Goal: Find contact information: Find contact information

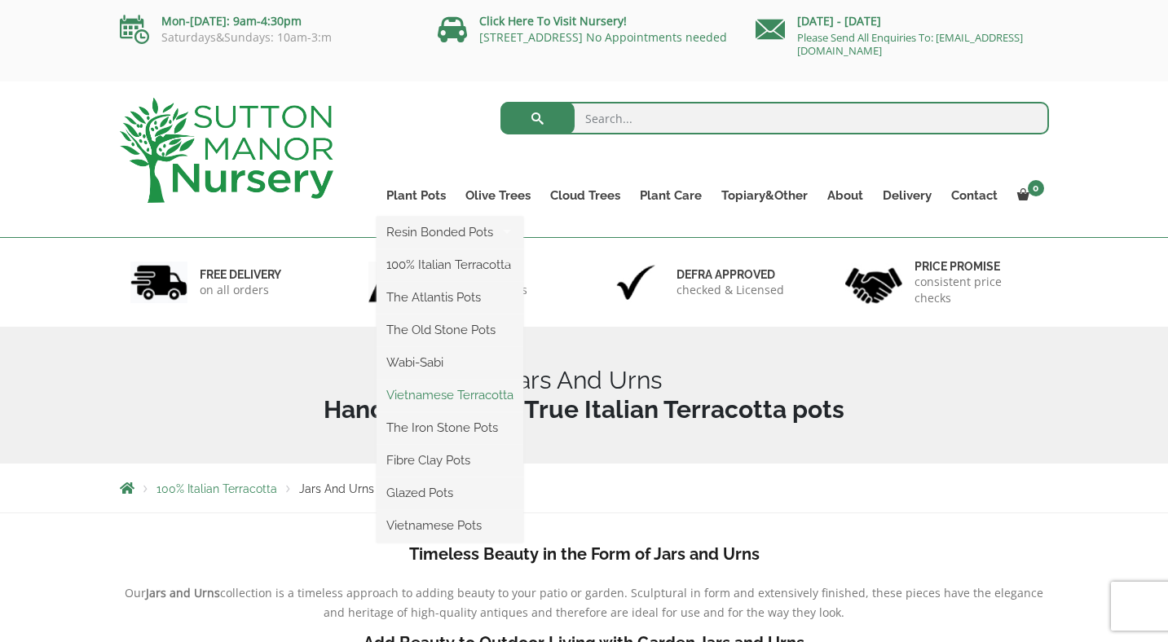
click at [438, 393] on link "Vietnamese Terracotta" at bounding box center [449, 395] width 147 height 24
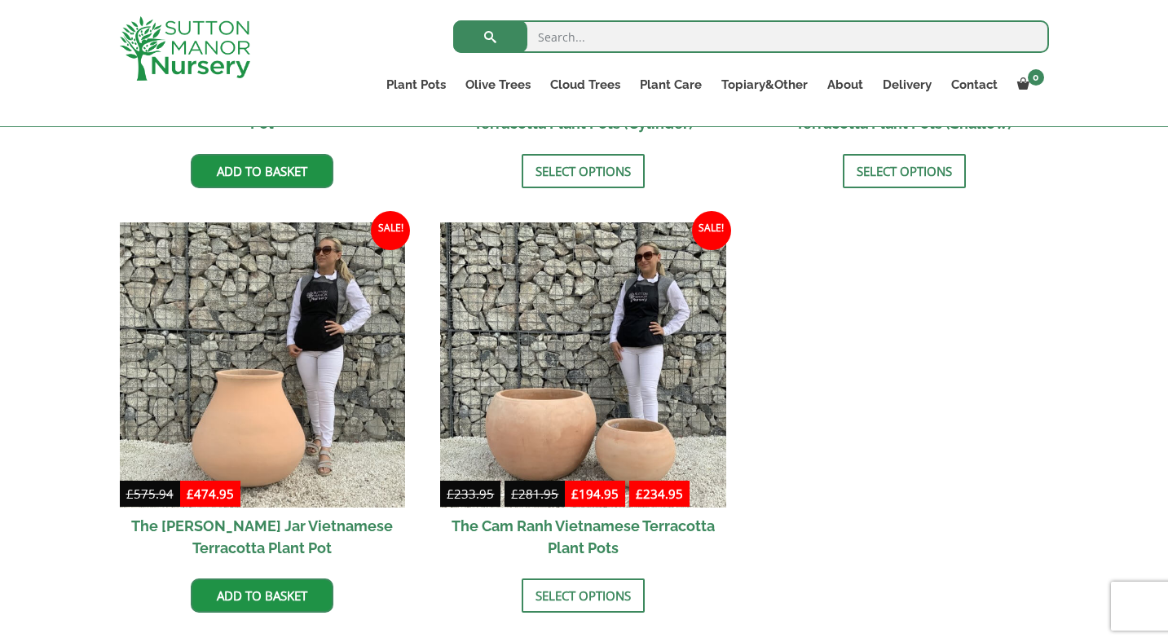
scroll to position [784, 0]
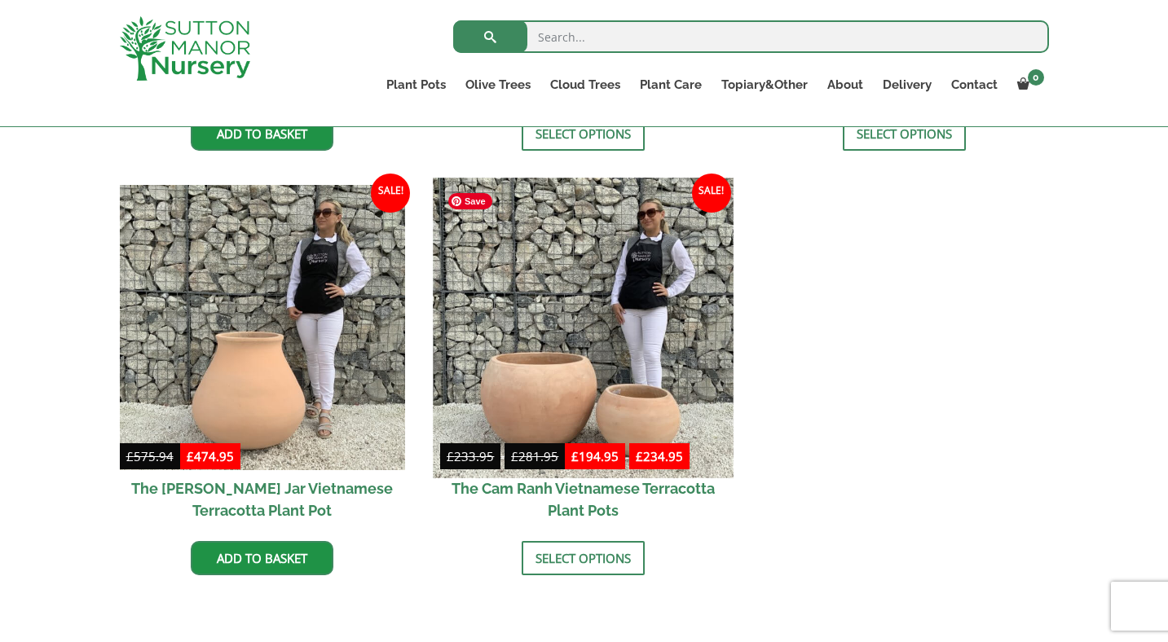
click at [537, 371] on img at bounding box center [583, 328] width 300 height 300
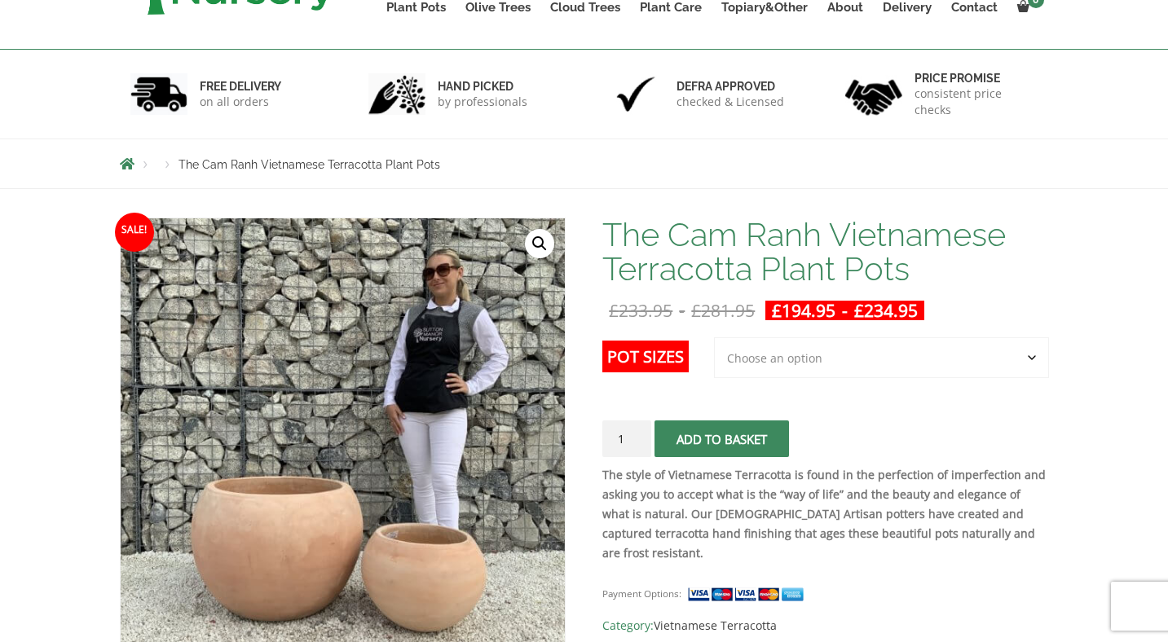
scroll to position [238, 0]
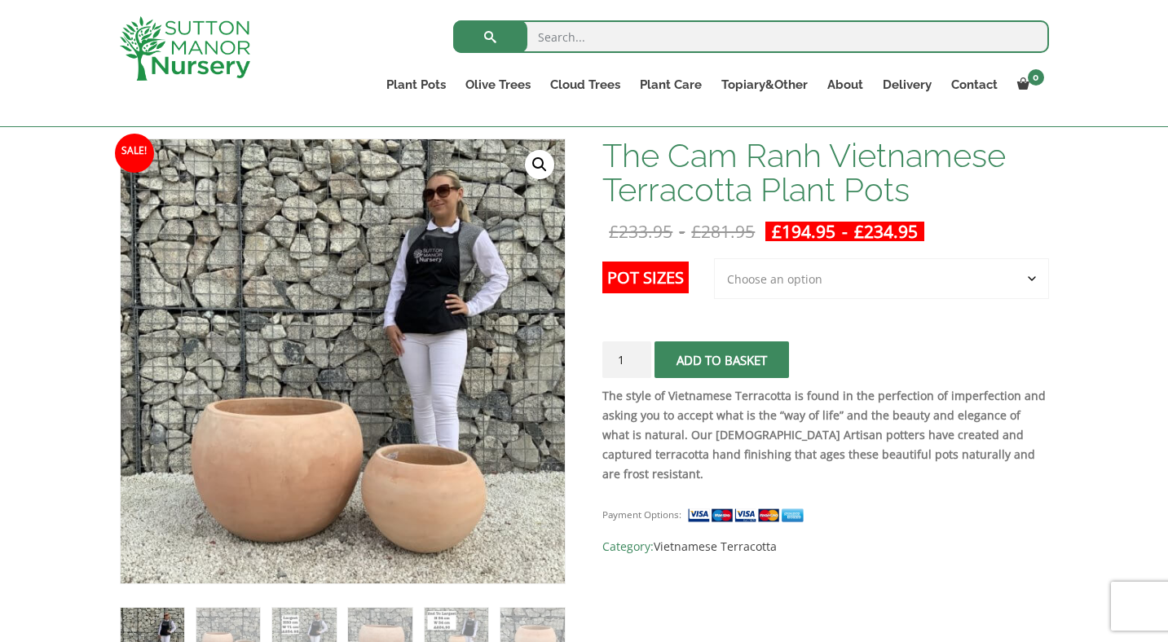
click at [808, 272] on select "Choose an option 2nd to Largest Pot In The Picture Largest pot In The Picture" at bounding box center [881, 278] width 335 height 41
select select "2nd to Largest Pot In The Picture"
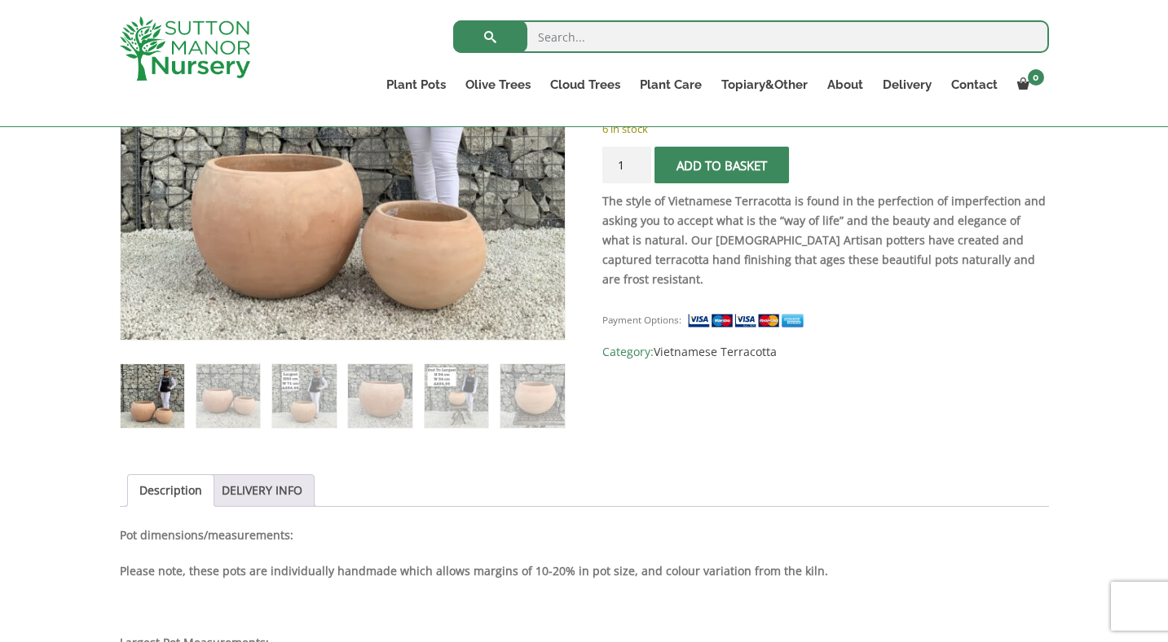
scroll to position [527, 0]
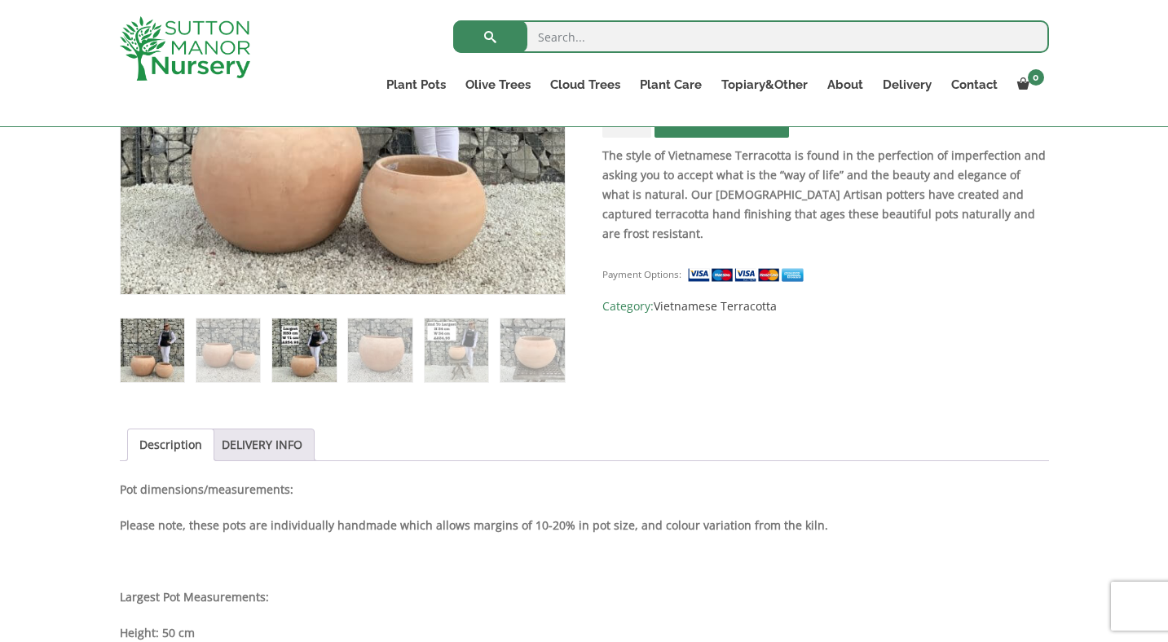
click at [306, 355] on img at bounding box center [304, 351] width 64 height 64
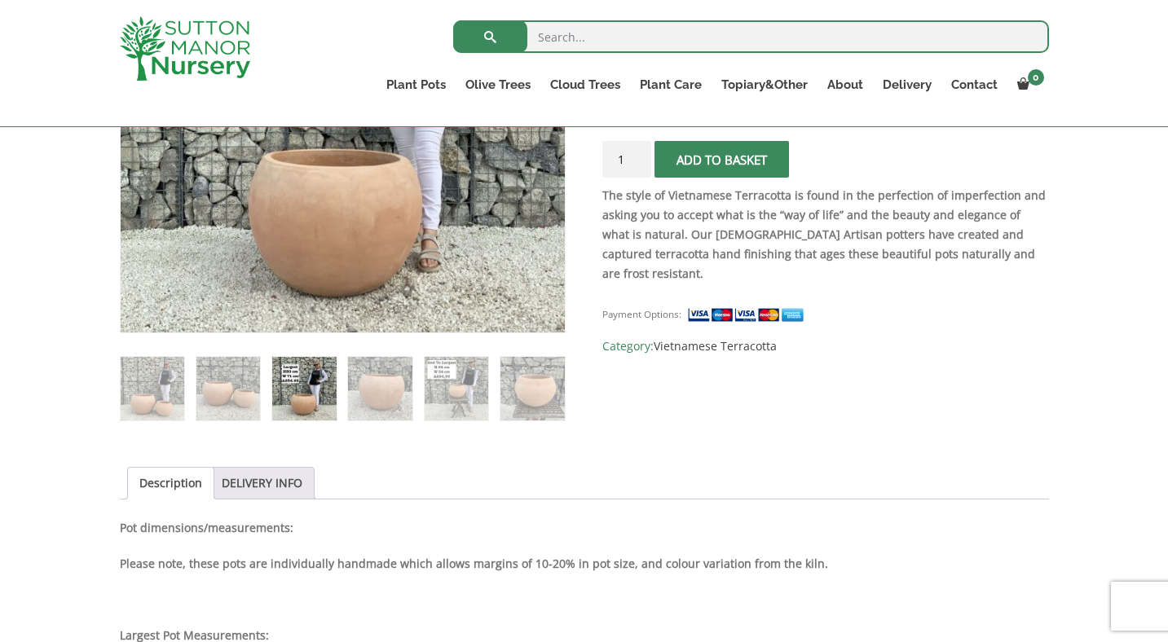
scroll to position [502, 0]
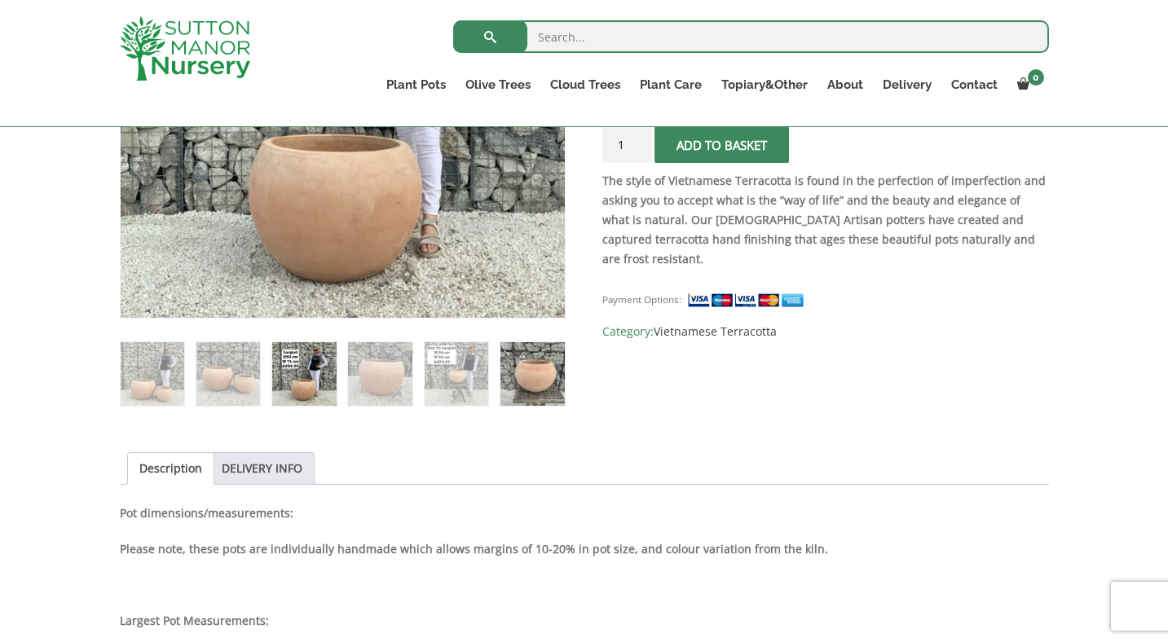
click at [534, 367] on img at bounding box center [532, 374] width 64 height 64
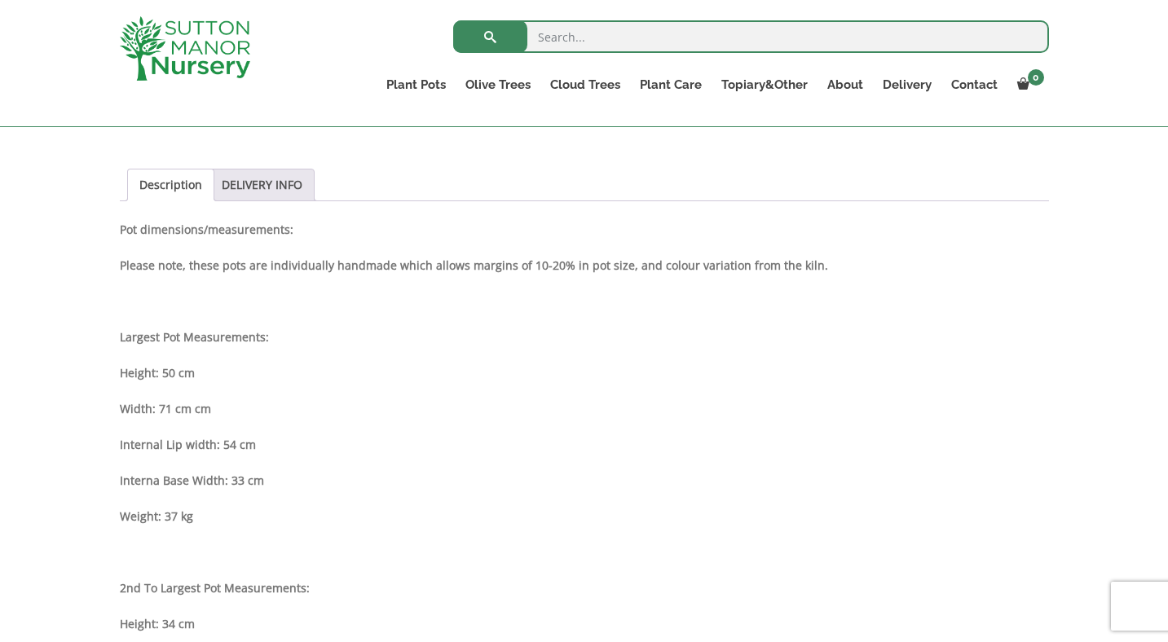
scroll to position [794, 0]
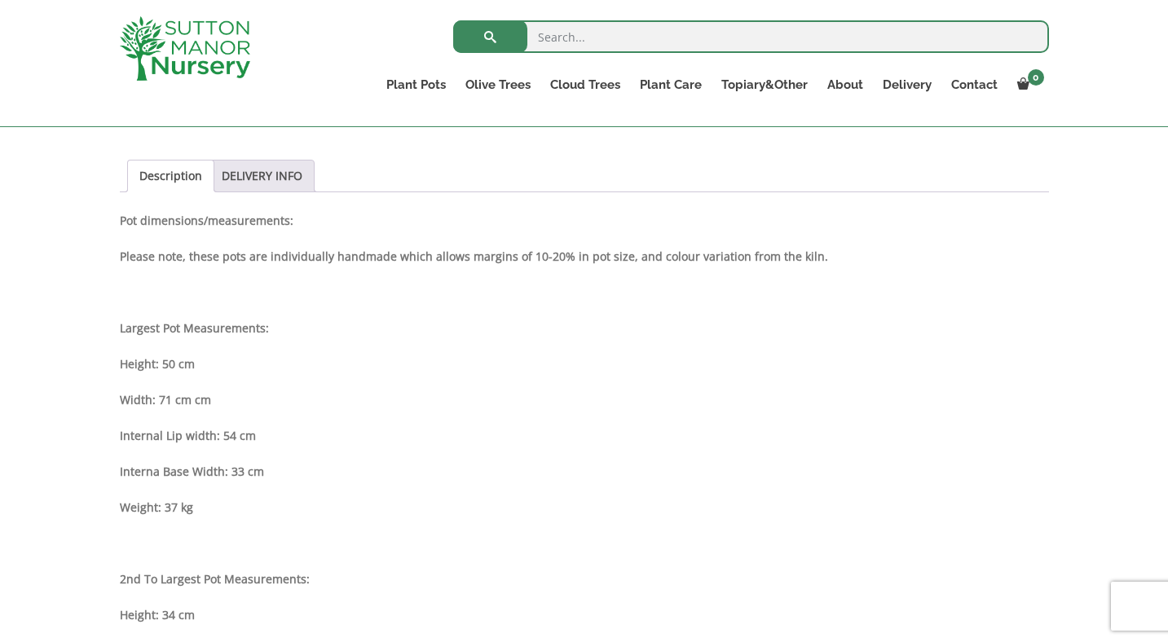
drag, startPoint x: 227, startPoint y: 512, endPoint x: 255, endPoint y: 532, distance: 34.4
click at [255, 532] on div "Description Pot dimensions/measurements: Please note, these pots are individual…" at bounding box center [584, 498] width 929 height 574
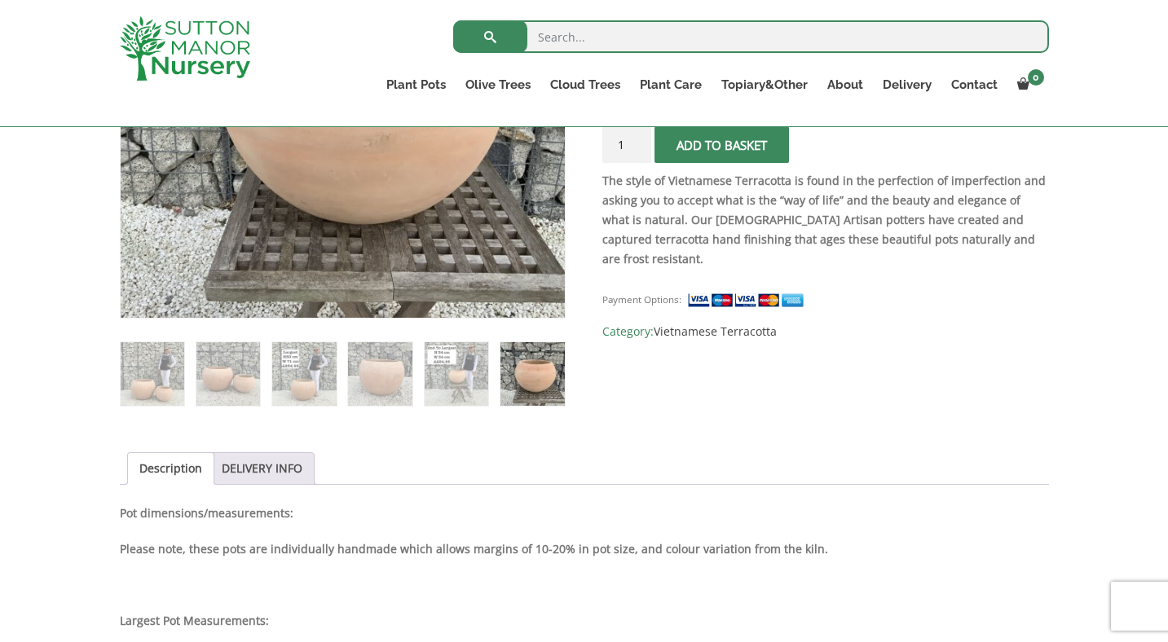
scroll to position [363, 0]
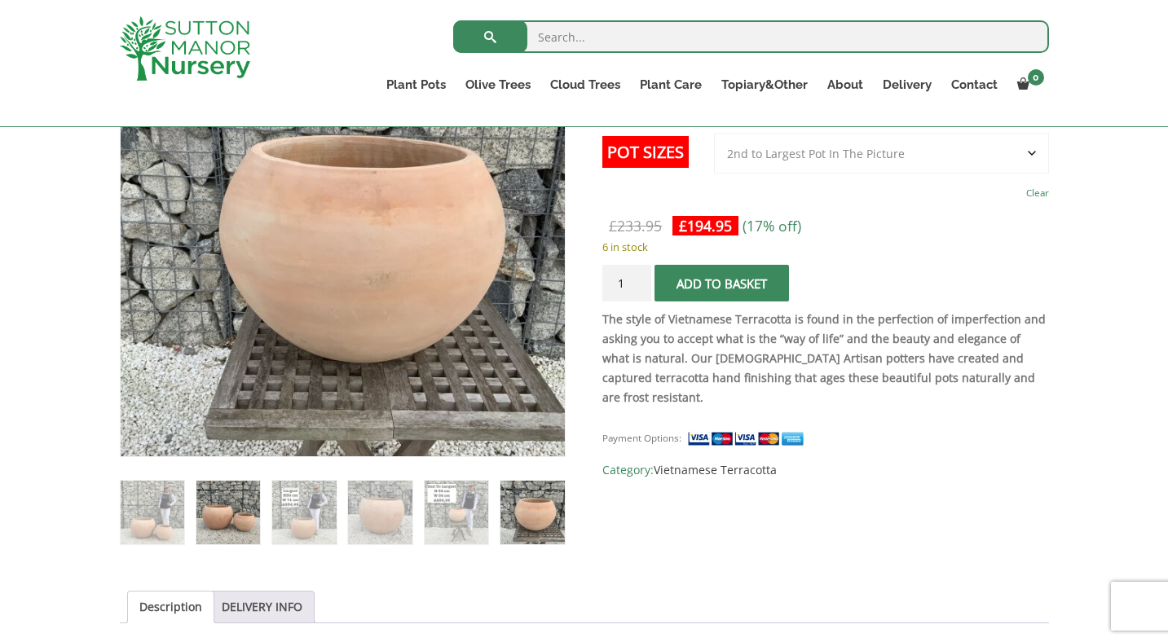
click at [244, 533] on img at bounding box center [228, 513] width 64 height 64
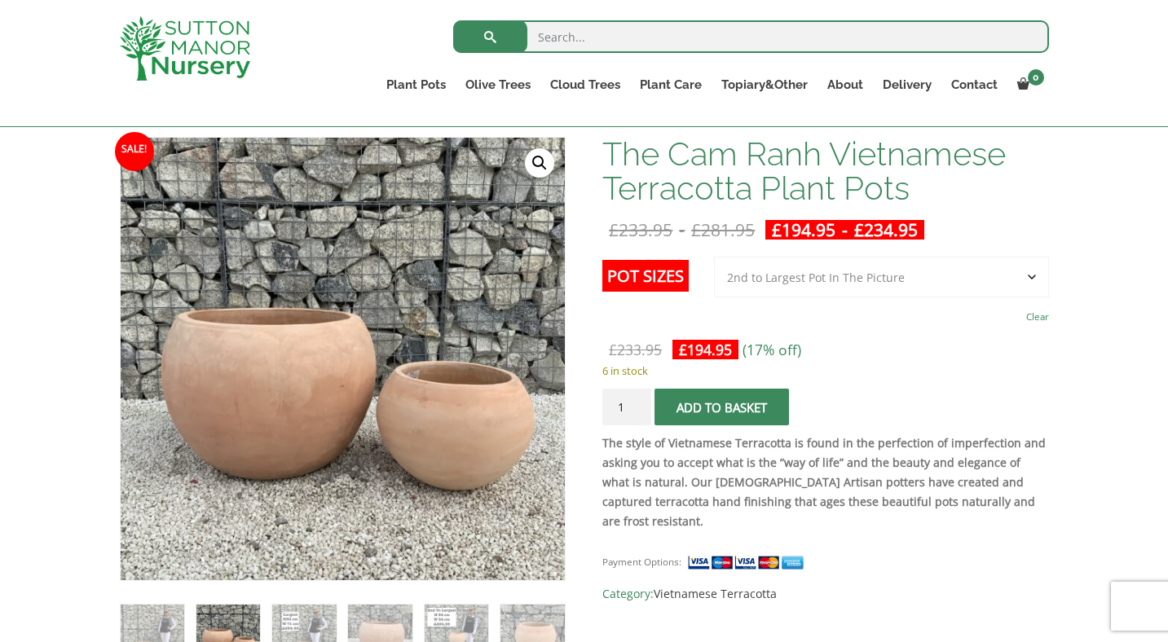
scroll to position [227, 0]
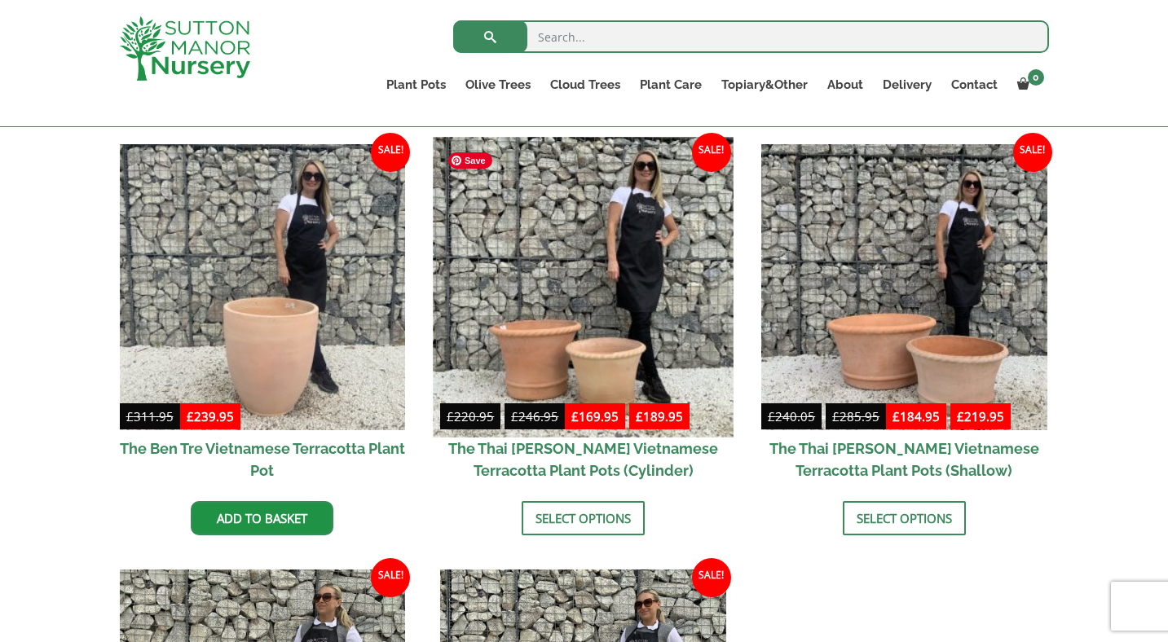
scroll to position [403, 0]
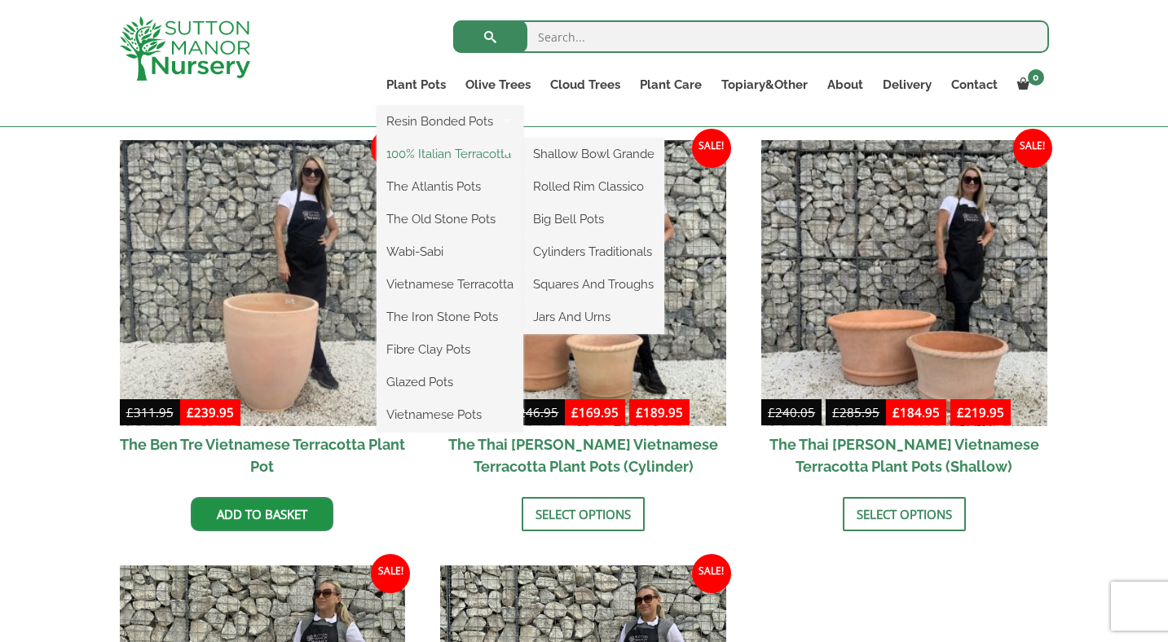
click at [437, 150] on link "100% Italian Terracotta" at bounding box center [449, 154] width 147 height 24
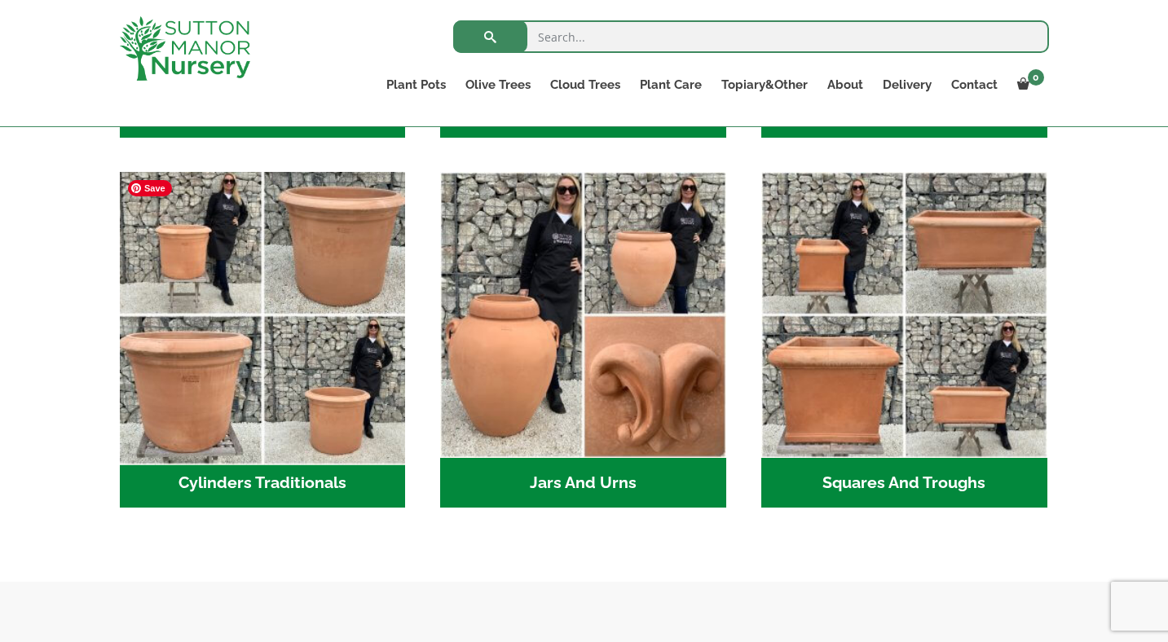
scroll to position [854, 0]
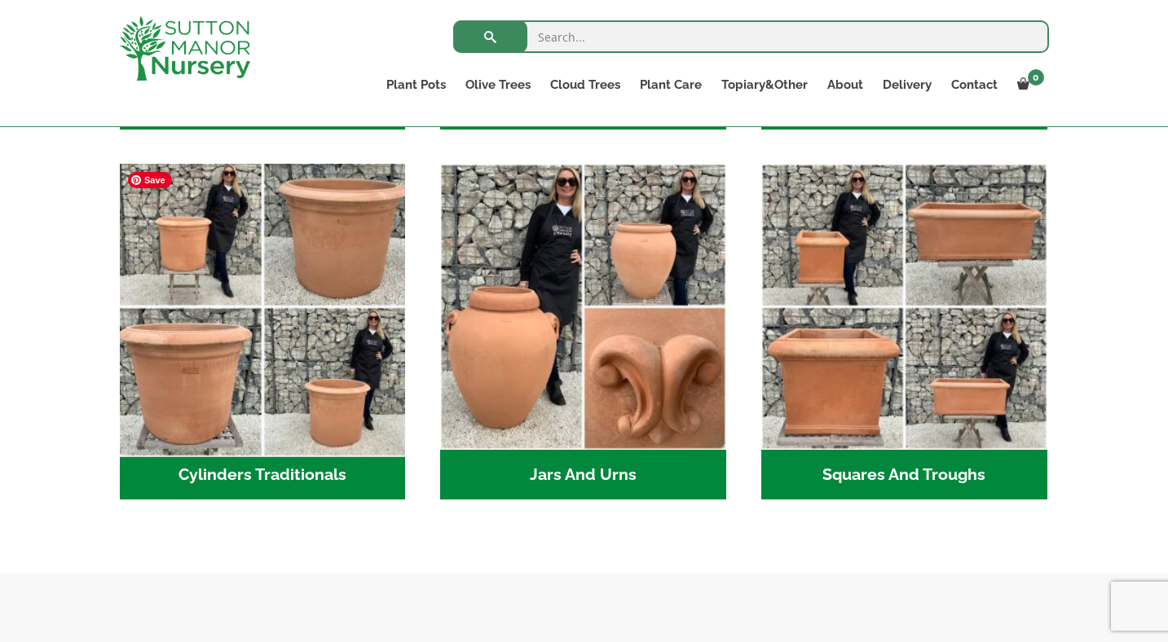
click at [319, 273] on img "Visit product category Cylinders Traditionals" at bounding box center [262, 307] width 300 height 300
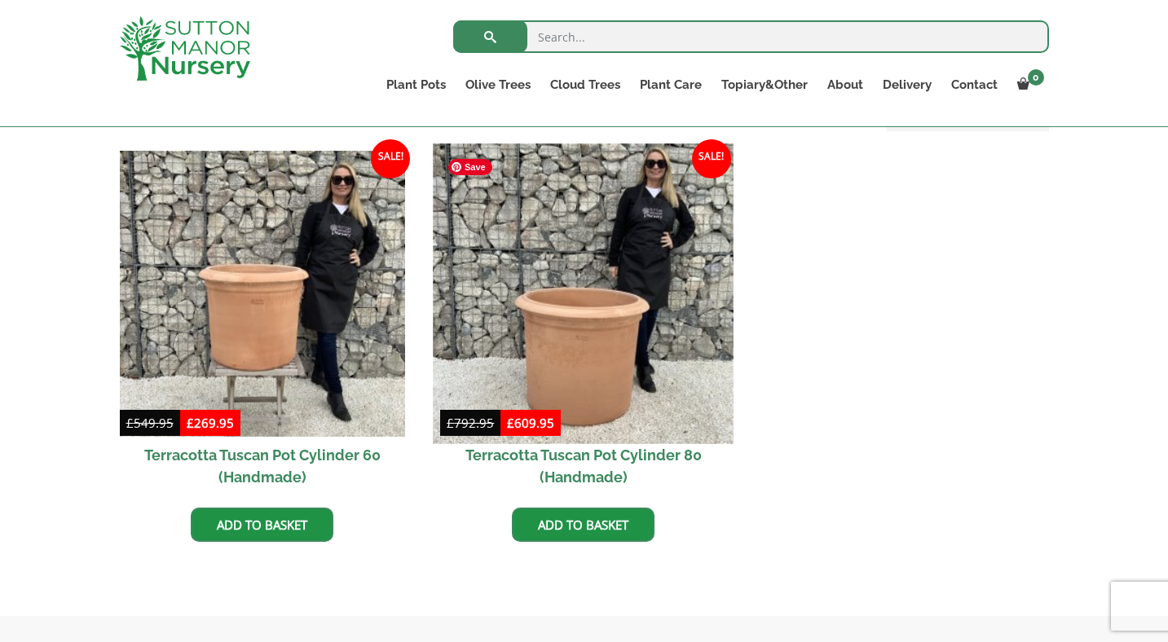
scroll to position [714, 0]
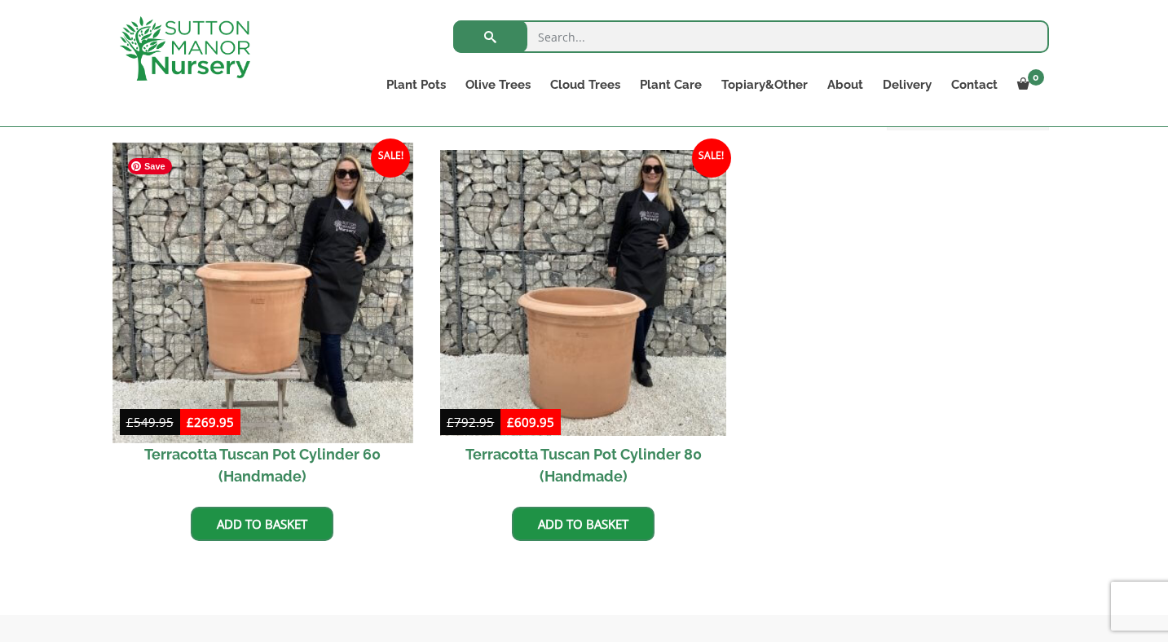
click at [260, 310] on img at bounding box center [262, 293] width 300 height 300
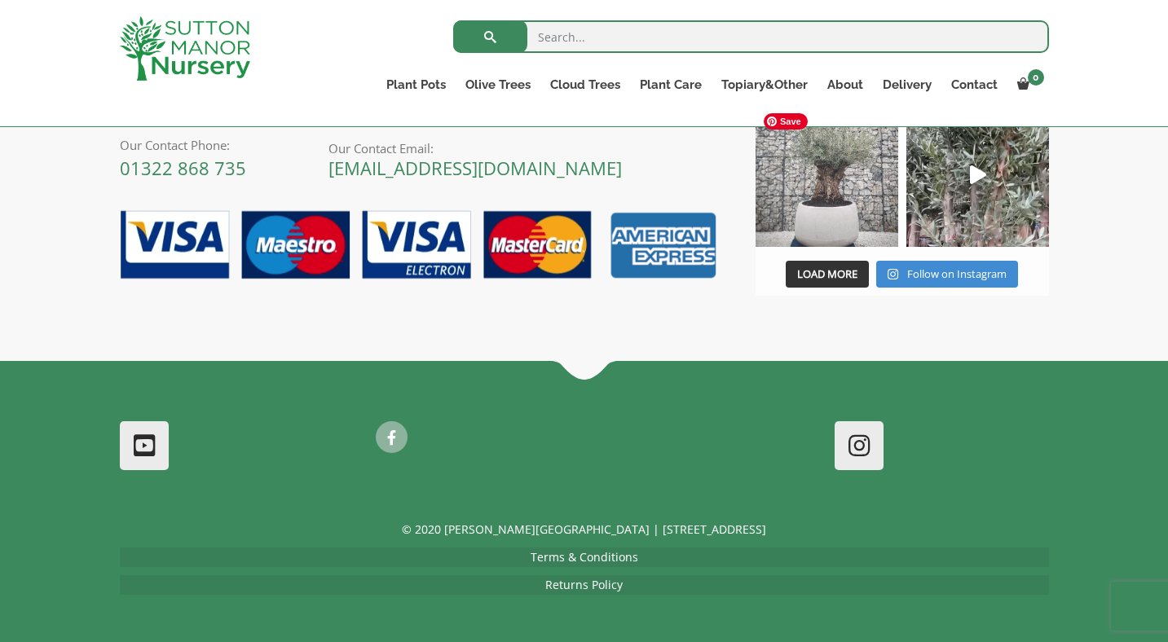
scroll to position [2164, 0]
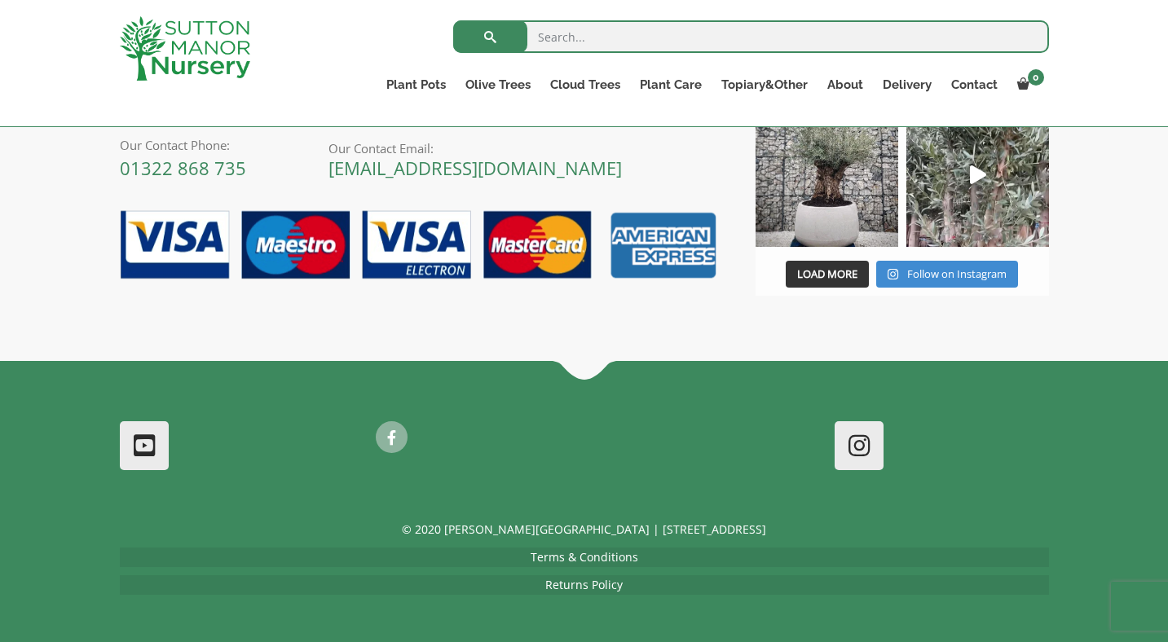
click at [574, 558] on link "Terms & Conditions" at bounding box center [584, 556] width 108 height 15
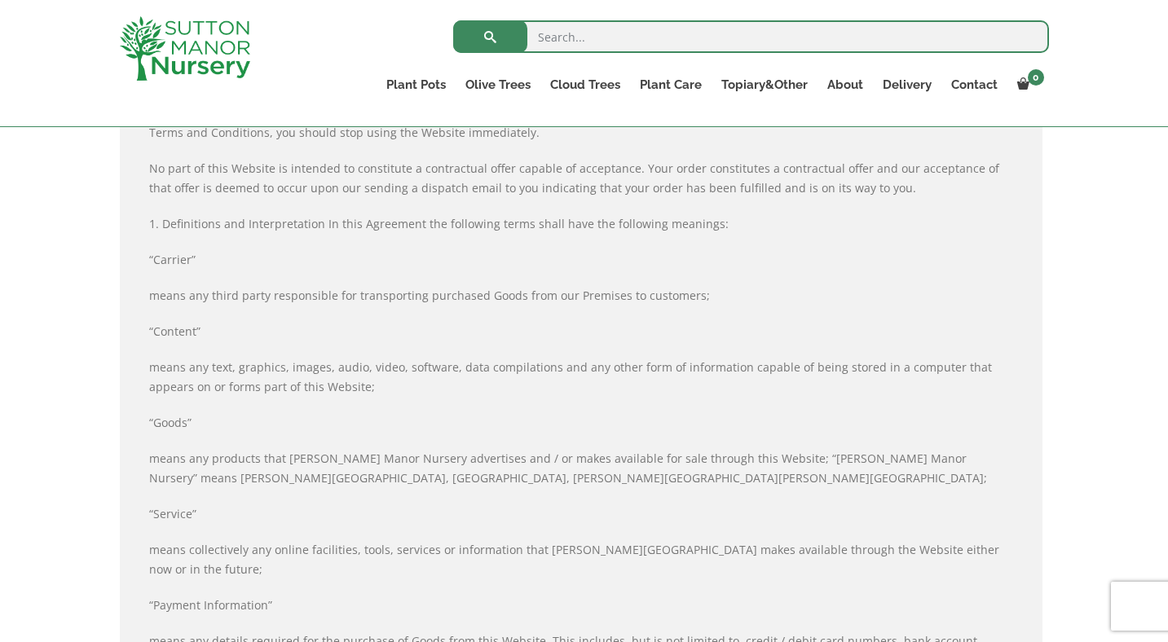
scroll to position [636, 0]
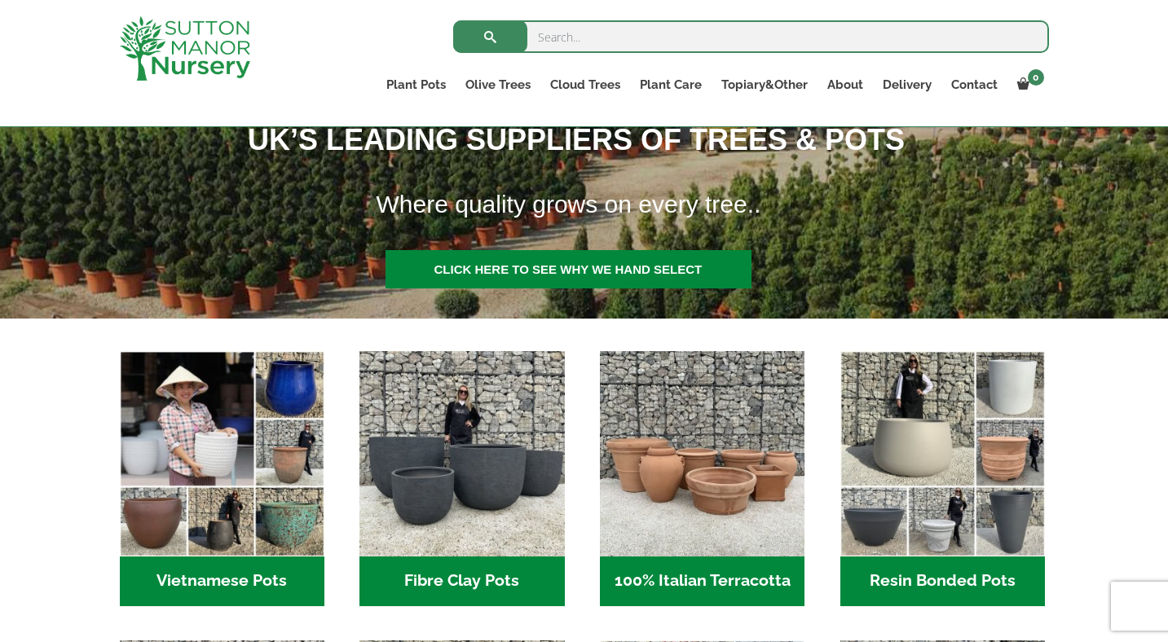
scroll to position [125, 0]
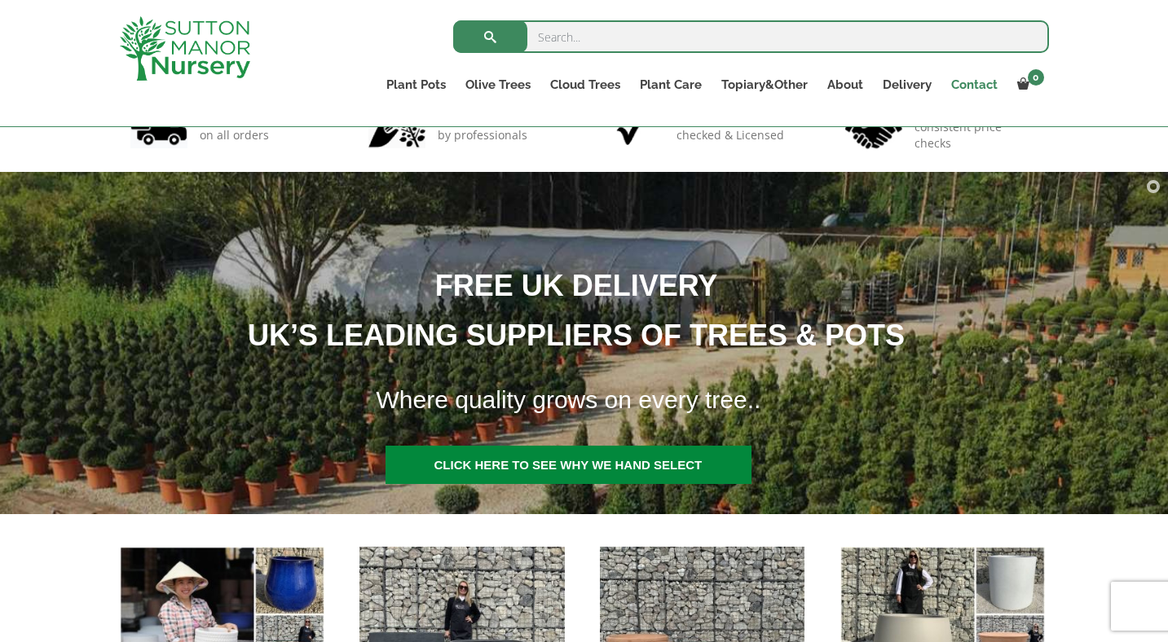
click at [974, 76] on link "Contact" at bounding box center [974, 84] width 66 height 23
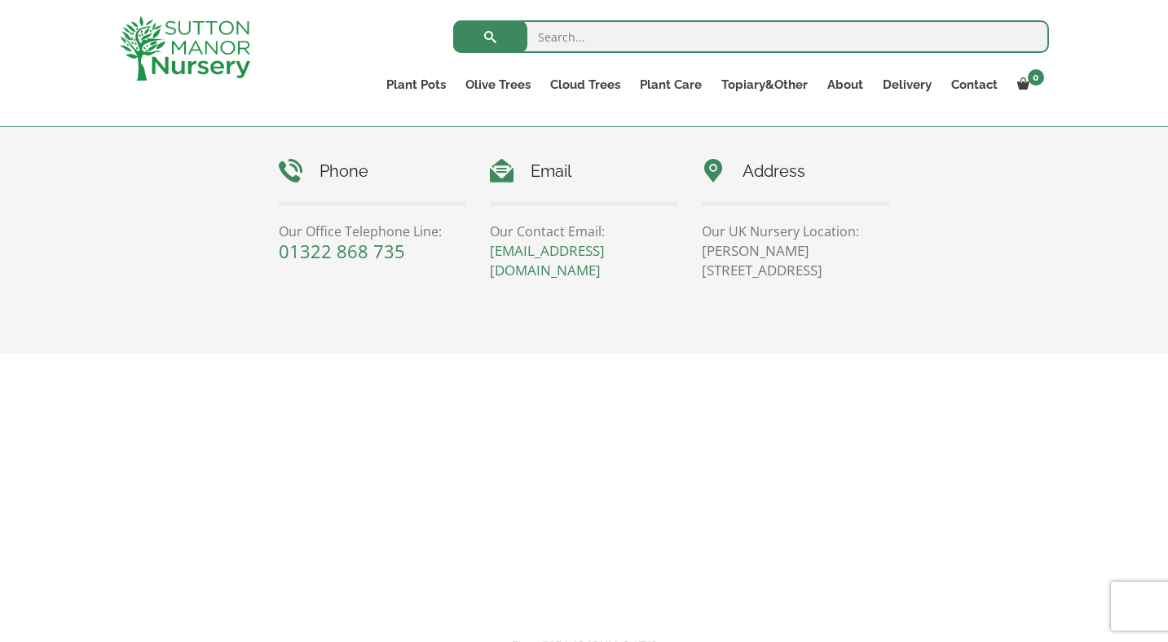
scroll to position [726, 0]
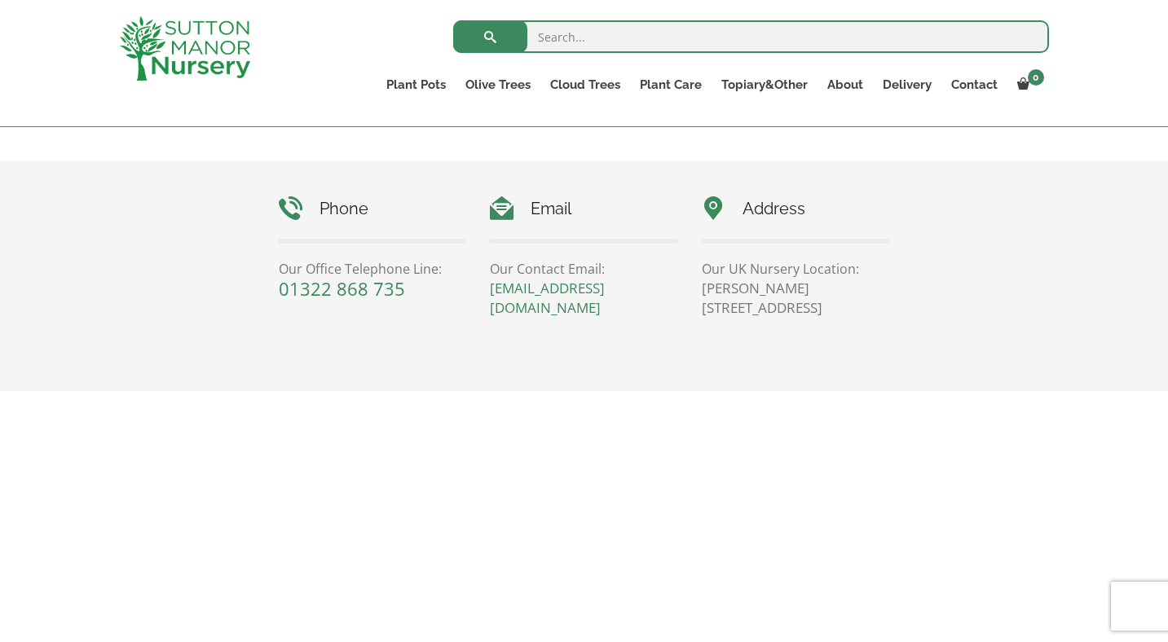
drag, startPoint x: 883, startPoint y: 339, endPoint x: 1013, endPoint y: 328, distance: 130.0
click at [1013, 328] on div "Phone Our Office Telephone Line: [PHONE_NUMBER] Email Our Contact Email: [EMAIL…" at bounding box center [584, 276] width 1168 height 231
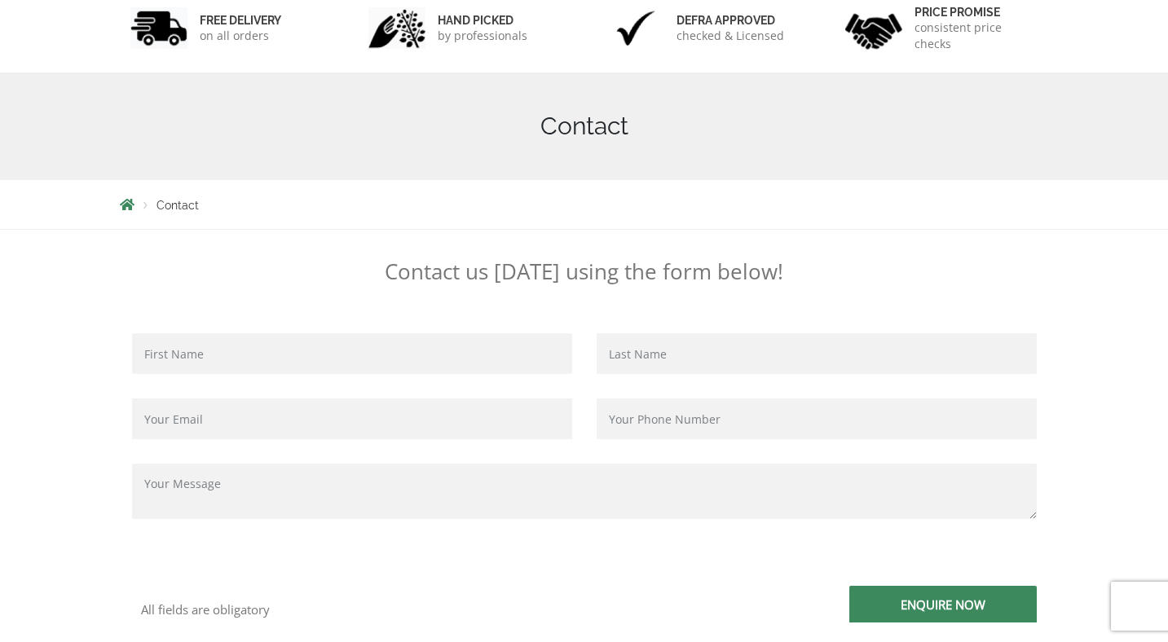
scroll to position [0, 0]
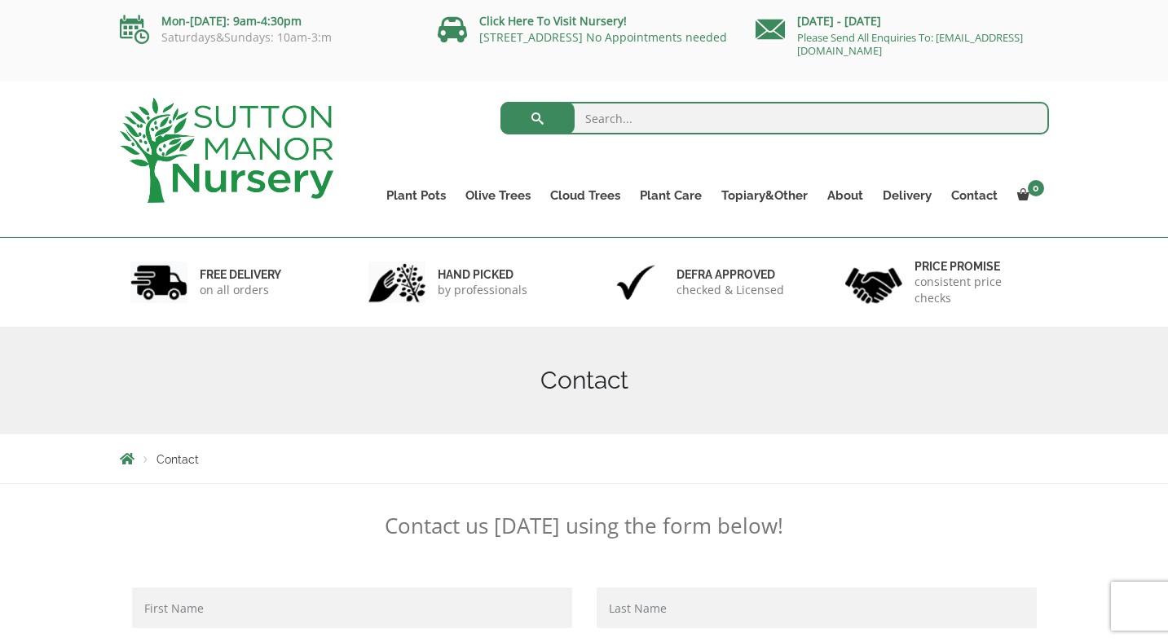
drag, startPoint x: 992, startPoint y: 51, endPoint x: 795, endPoint y: 50, distance: 197.2
click at [795, 50] on p "Please Send All Enquiries To: [EMAIL_ADDRESS][DOMAIN_NAME]" at bounding box center [901, 44] width 293 height 26
copy link "[EMAIL_ADDRESS][DOMAIN_NAME]"
click at [657, 68] on div "Mon-[DATE]: 9am-4:30pm Saturdays&Sundays: 10am-3:m Click Here To Visit Nursery!…" at bounding box center [584, 40] width 1168 height 81
